Goal: Information Seeking & Learning: Learn about a topic

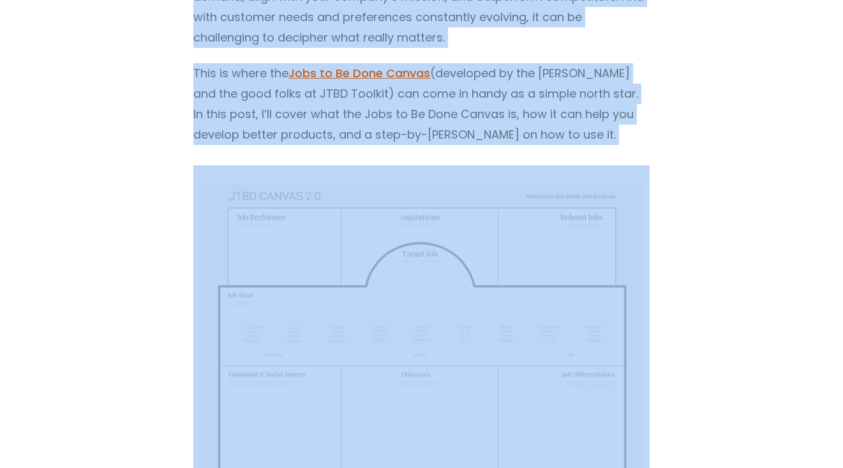
scroll to position [478, 0]
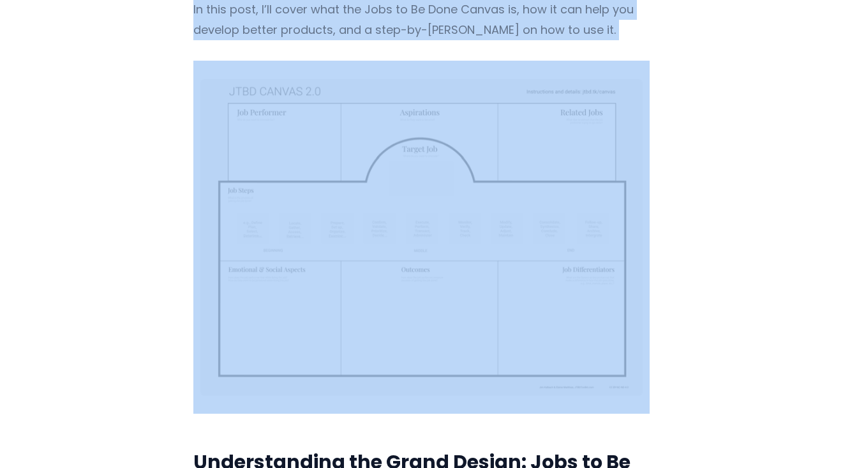
drag, startPoint x: 190, startPoint y: 82, endPoint x: 354, endPoint y: 297, distance: 270.3
click at [362, 243] on img "Content" at bounding box center [421, 237] width 456 height 353
click at [385, 273] on img "Content" at bounding box center [421, 237] width 456 height 353
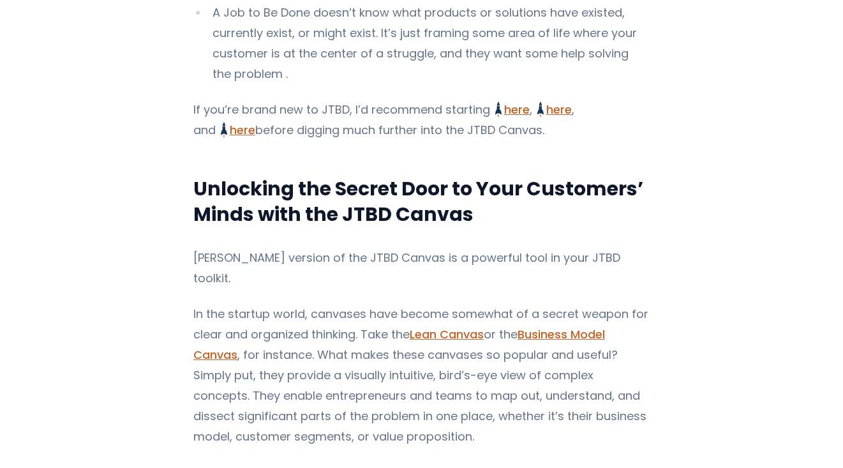
scroll to position [1294, 0]
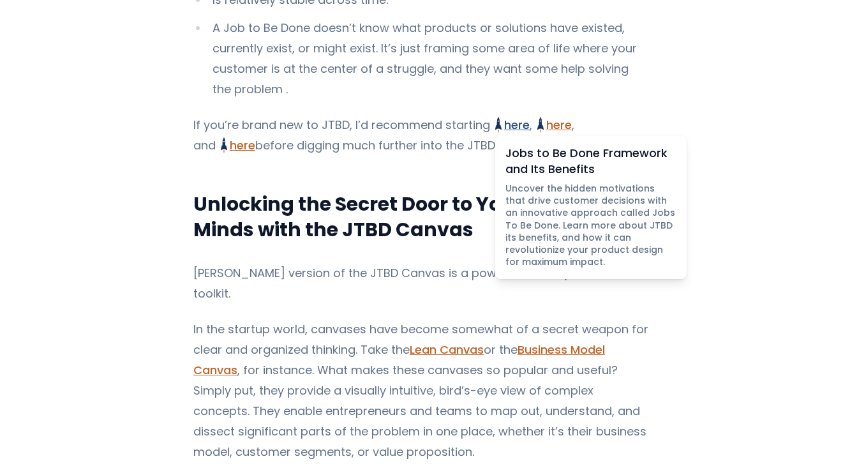
click at [515, 133] on link "here Jobs to Be Done Framework and Its Benefits Uncover the hidden motivations …" at bounding box center [512, 125] width 34 height 16
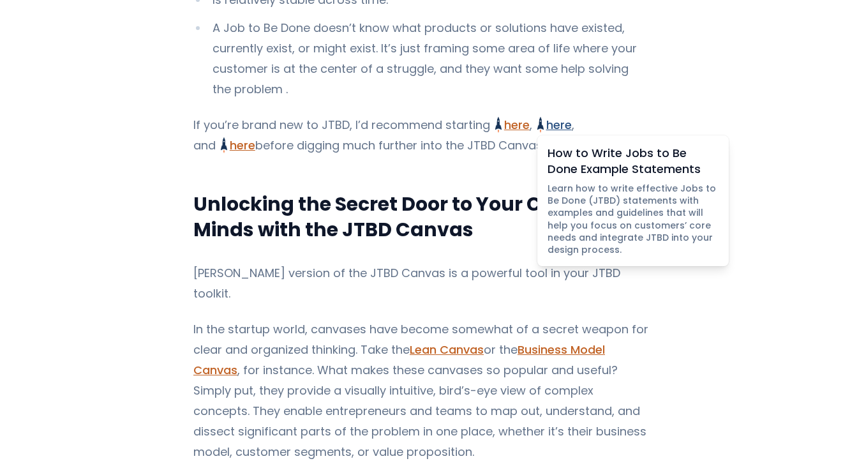
click at [552, 133] on link "here How to Write Jobs to Be Done Example Statements Learn how to write effecti…" at bounding box center [554, 125] width 34 height 16
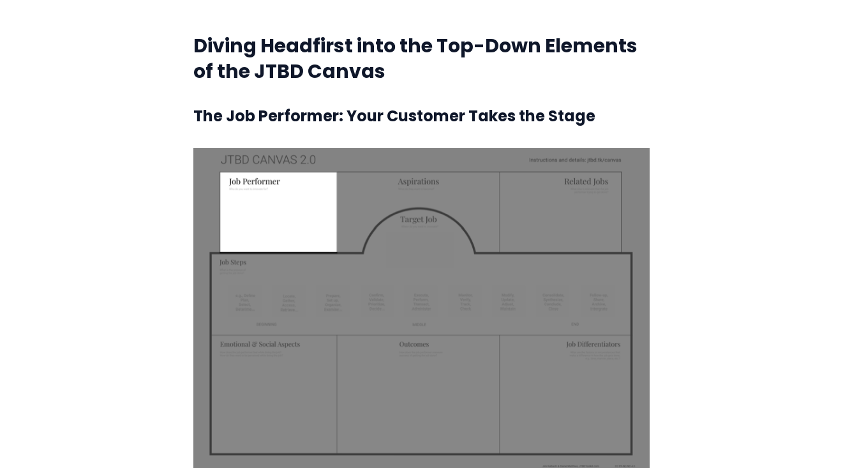
scroll to position [2007, 0]
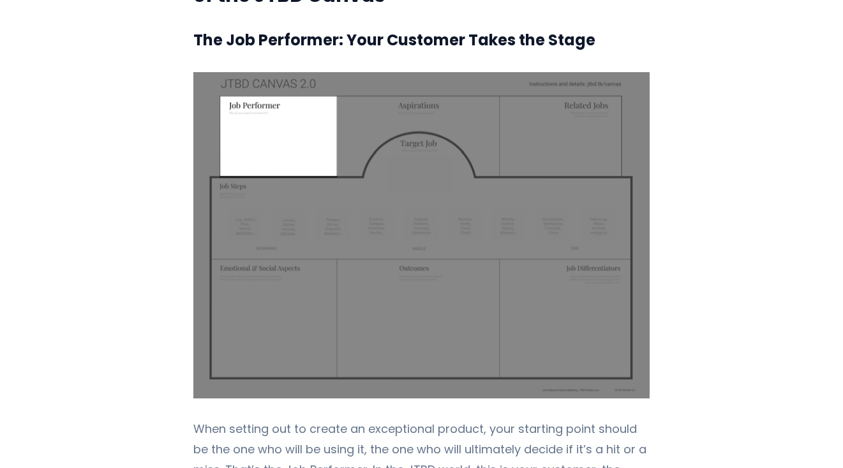
click at [464, 114] on img "Content" at bounding box center [421, 235] width 456 height 326
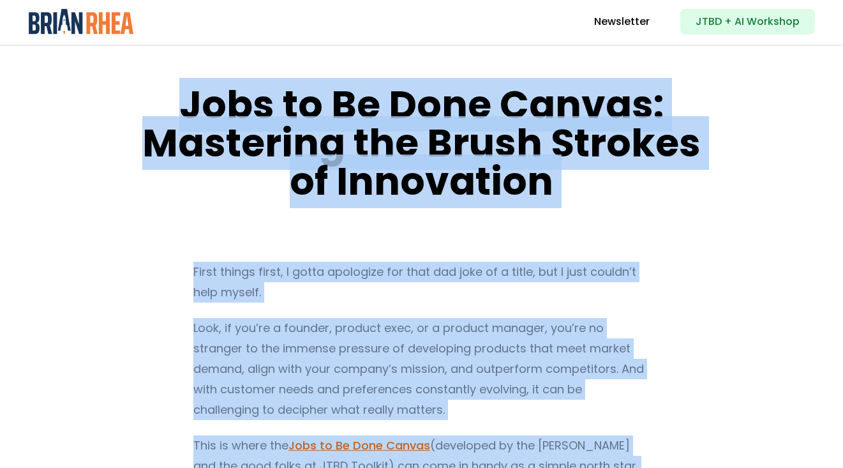
scroll to position [0, 0]
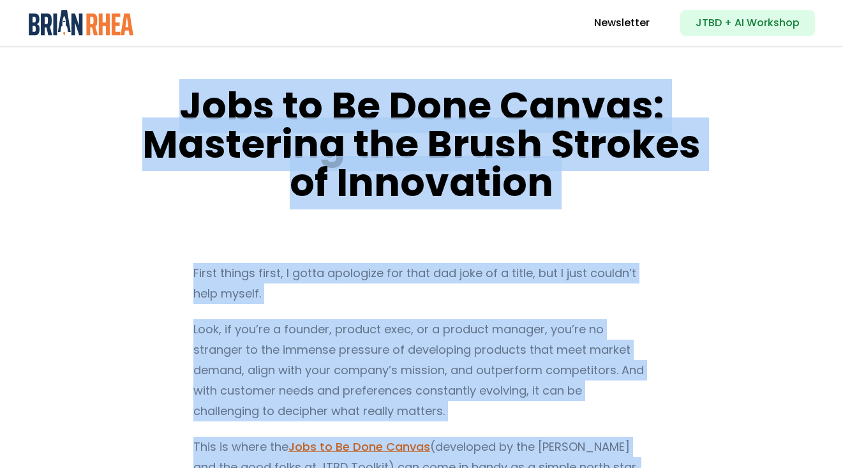
drag, startPoint x: 519, startPoint y: 96, endPoint x: 447, endPoint y: 38, distance: 92.5
copy body "JTBD + AI Workshop Close menu Analytics Engagement Security Integrations Automa…"
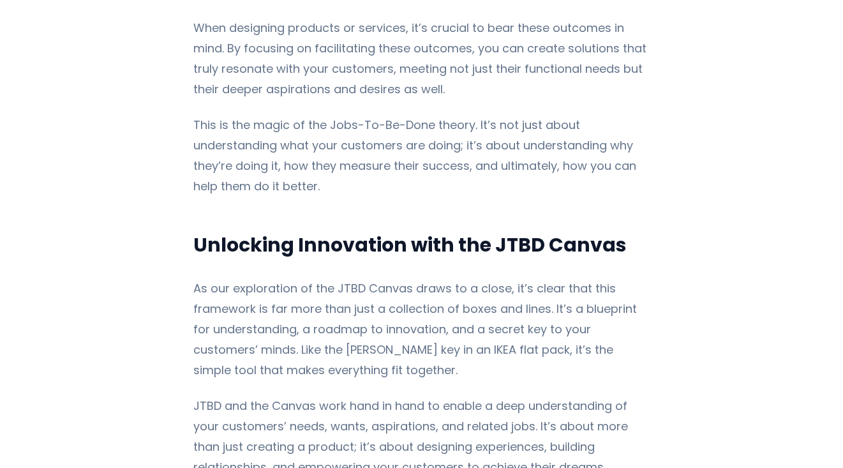
scroll to position [10012, 0]
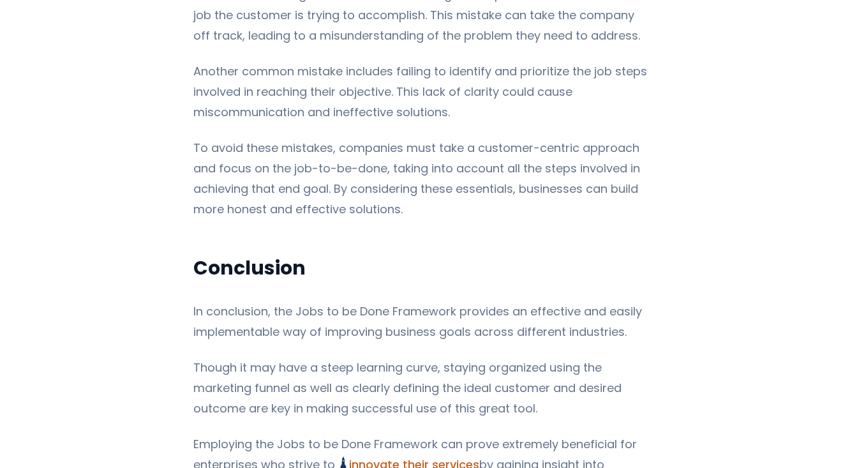
scroll to position [6468, 0]
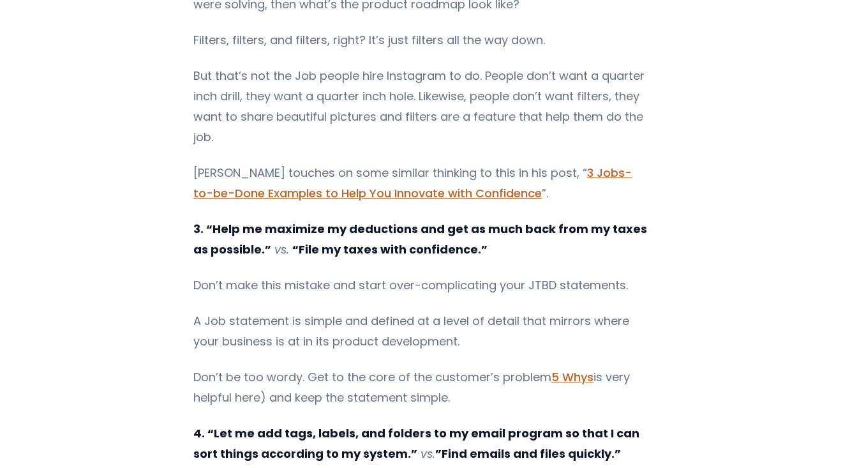
scroll to position [2711, 0]
